Goal: Navigation & Orientation: Go to known website

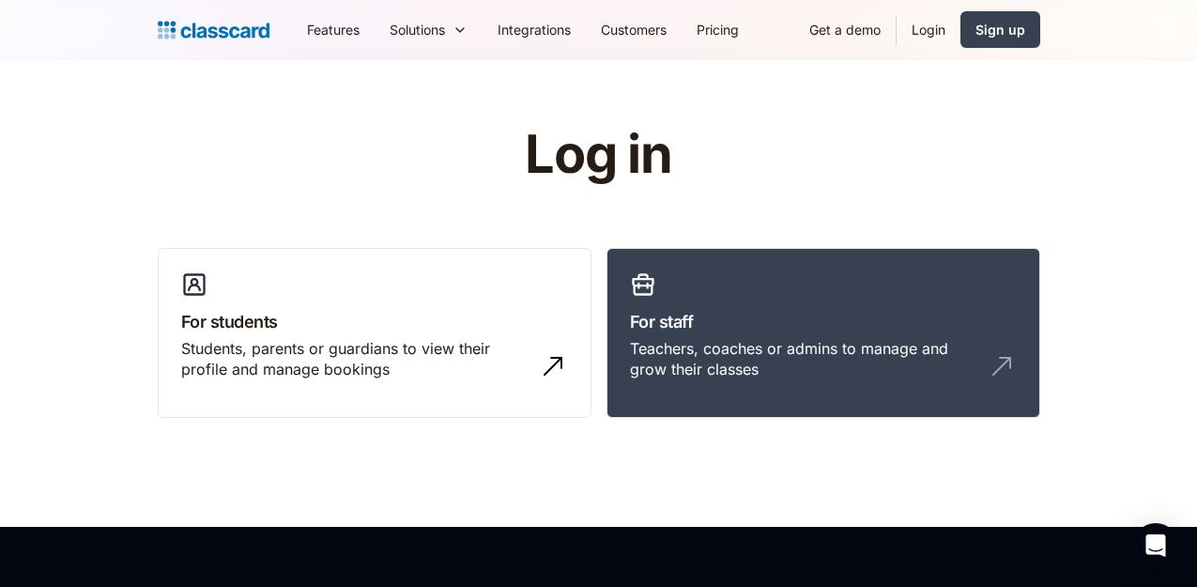
click at [937, 35] on link "Login" at bounding box center [929, 29] width 64 height 42
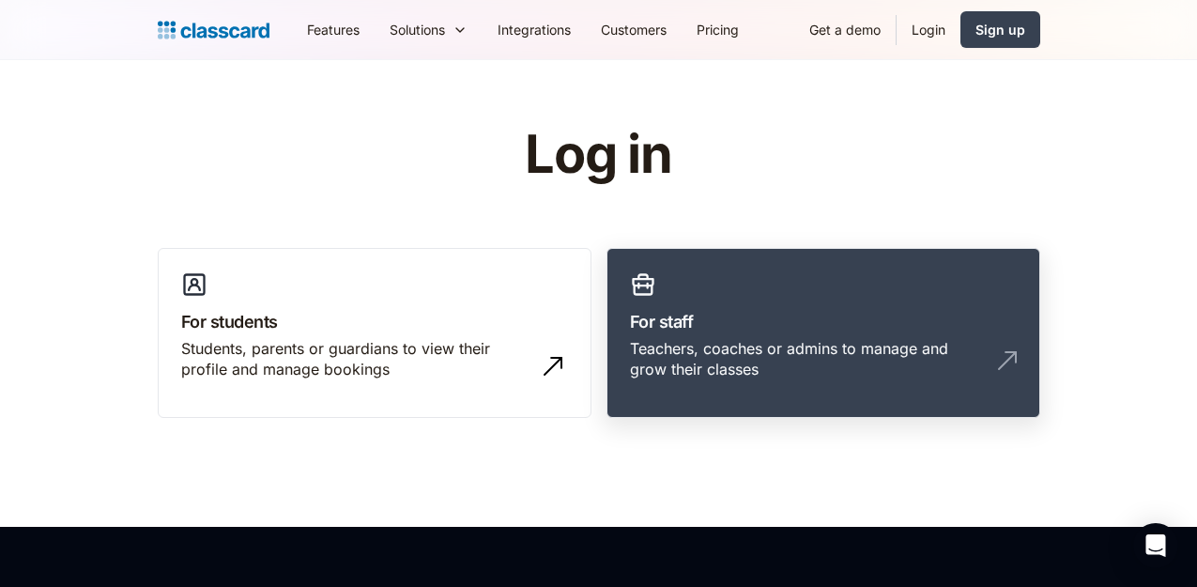
click at [706, 351] on div "Teachers, coaches or admins to manage and grow their classes" at bounding box center [804, 359] width 349 height 42
